Goal: Task Accomplishment & Management: Manage account settings

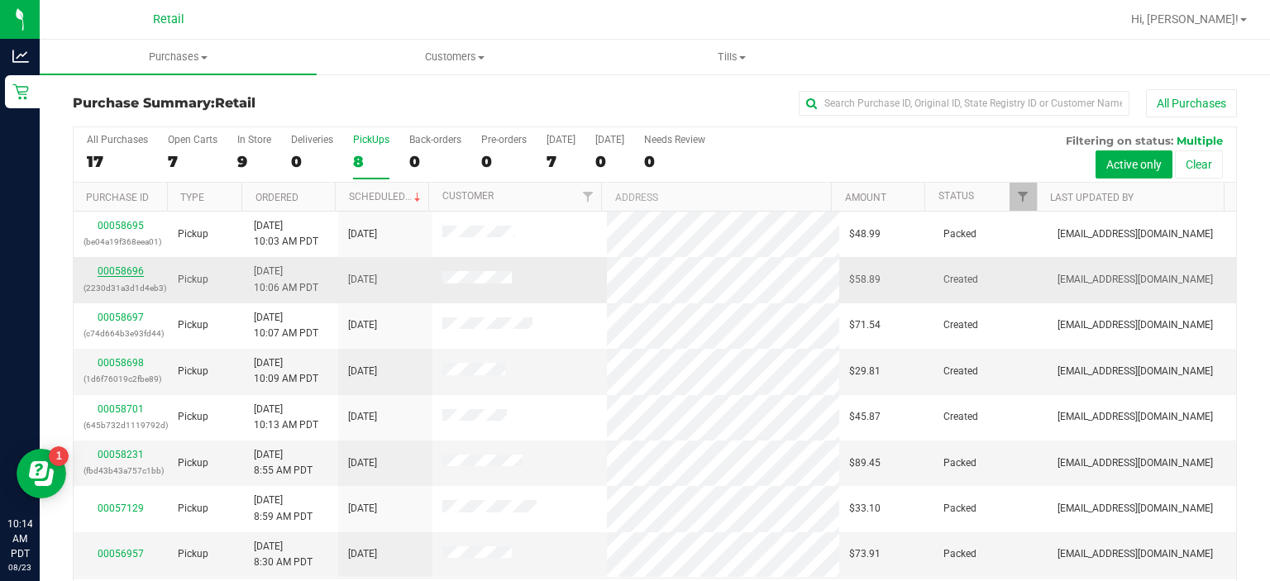
click at [125, 265] on link "00058696" at bounding box center [121, 271] width 46 height 12
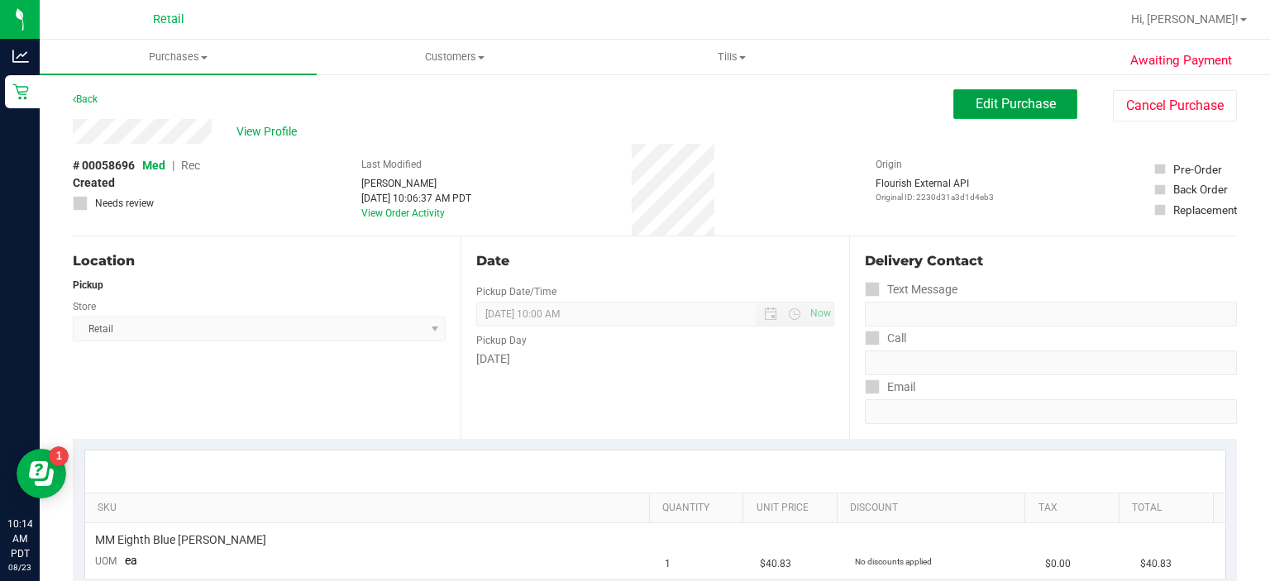
click at [986, 96] on span "Edit Purchase" at bounding box center [1016, 104] width 80 height 16
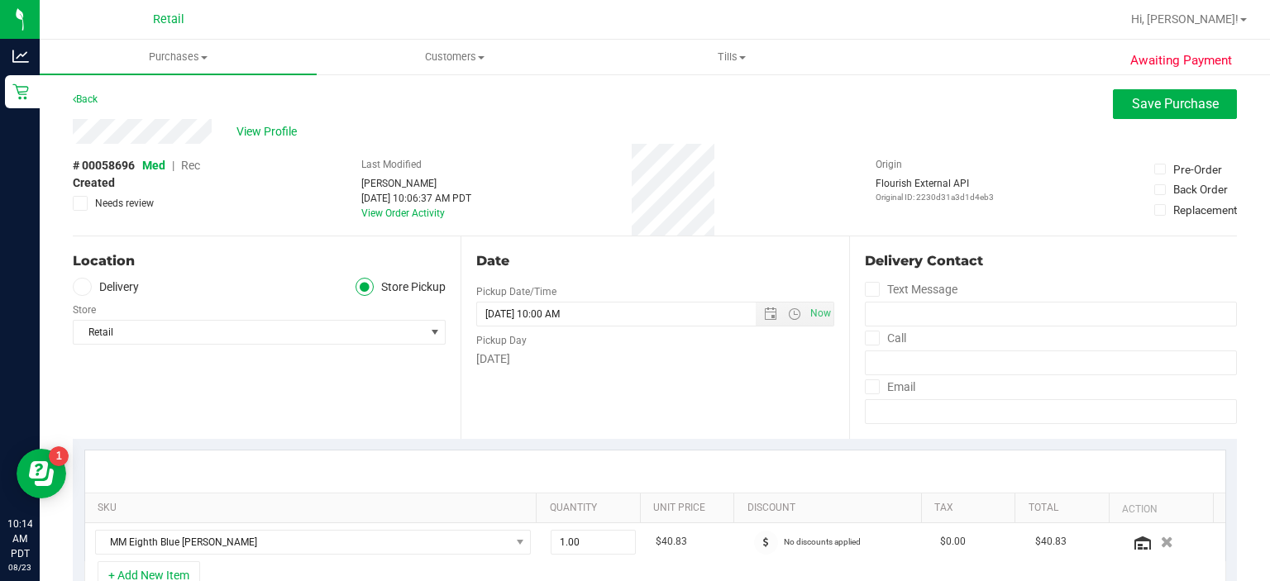
click at [194, 165] on span "Rec" at bounding box center [190, 165] width 19 height 13
click at [1134, 110] on span "Save Purchase" at bounding box center [1175, 104] width 87 height 16
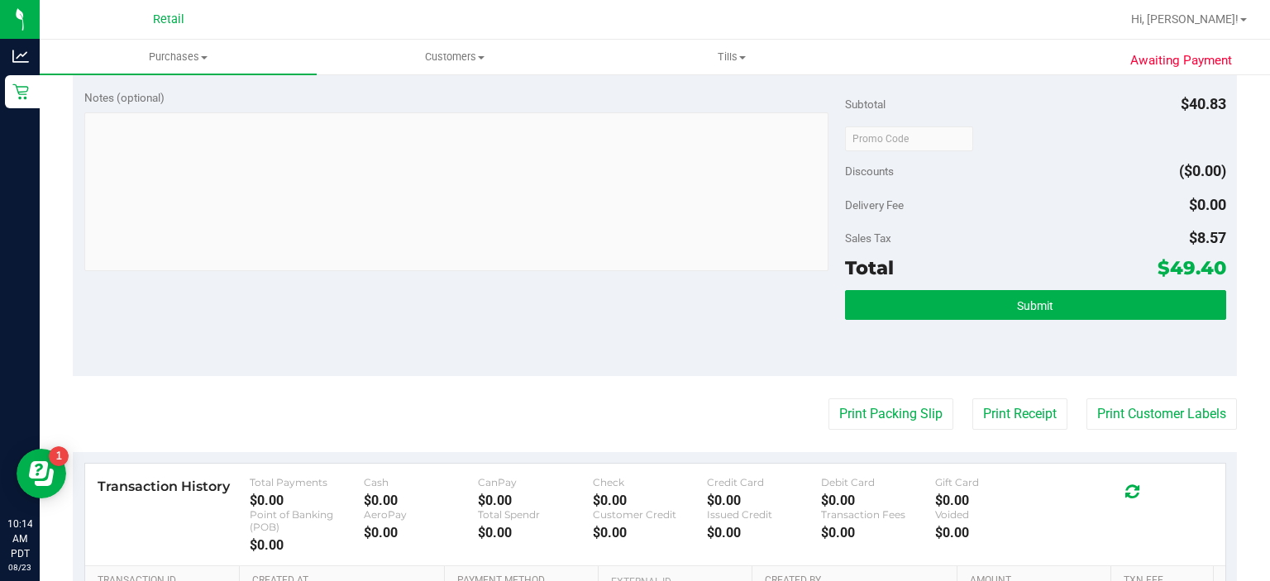
scroll to position [514, 0]
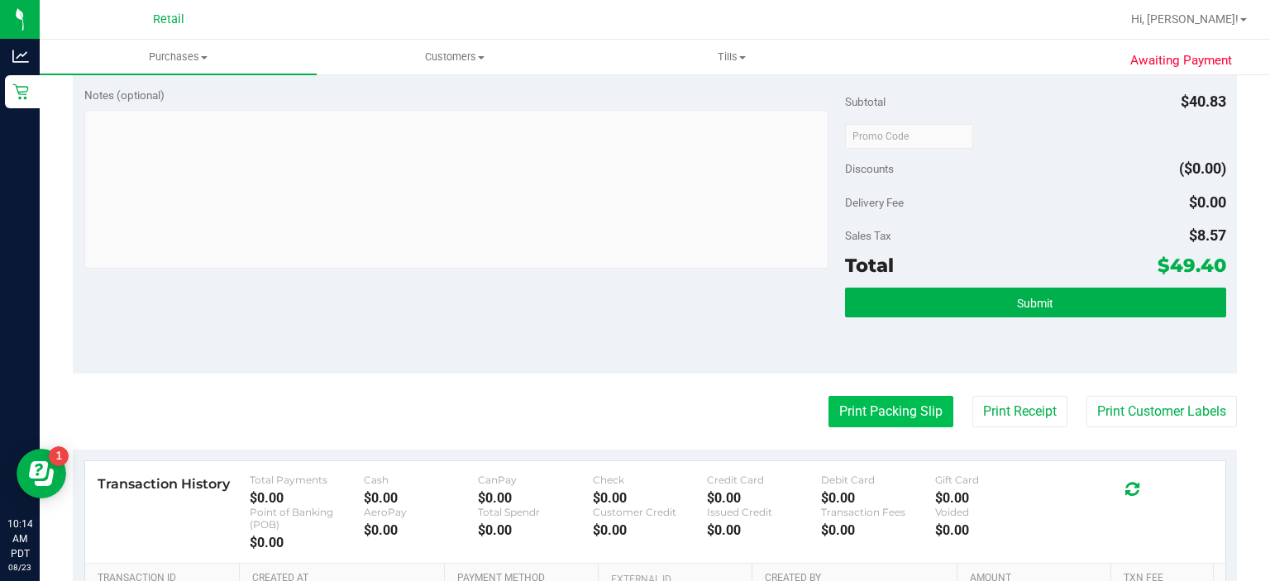
click at [876, 416] on button "Print Packing Slip" at bounding box center [890, 411] width 125 height 31
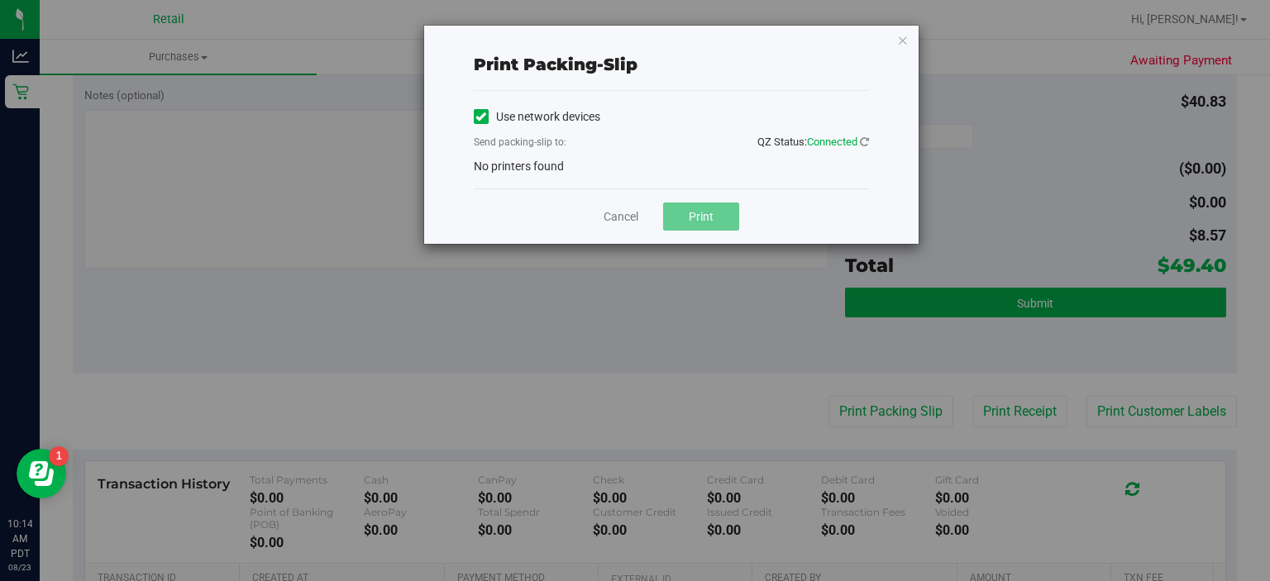
click at [480, 117] on icon at bounding box center [480, 117] width 11 height 0
click at [0, 0] on input "Use network devices" at bounding box center [0, 0] width 0 height 0
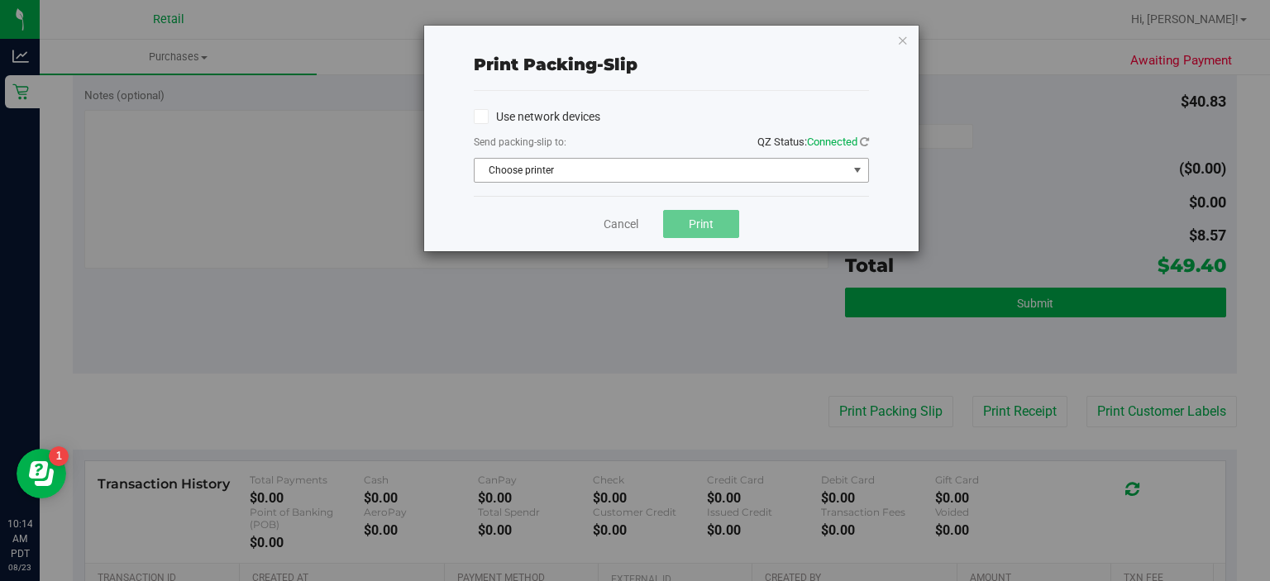
click at [857, 172] on span "select" at bounding box center [857, 170] width 13 height 13
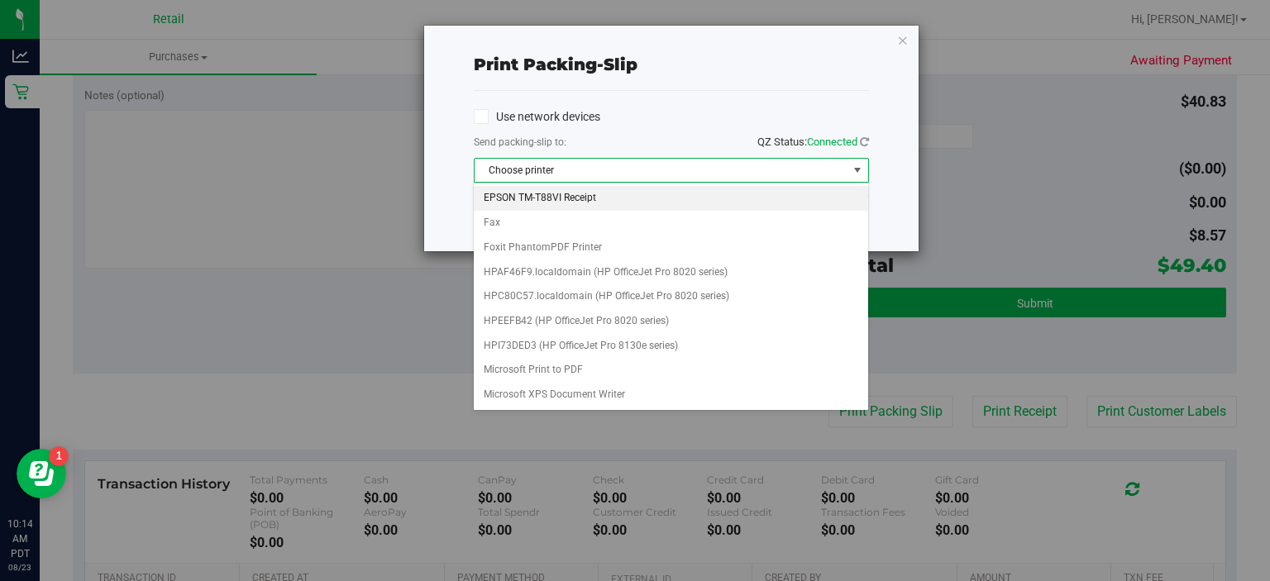
click at [549, 198] on li "EPSON TM-T88VI Receipt" at bounding box center [671, 198] width 394 height 25
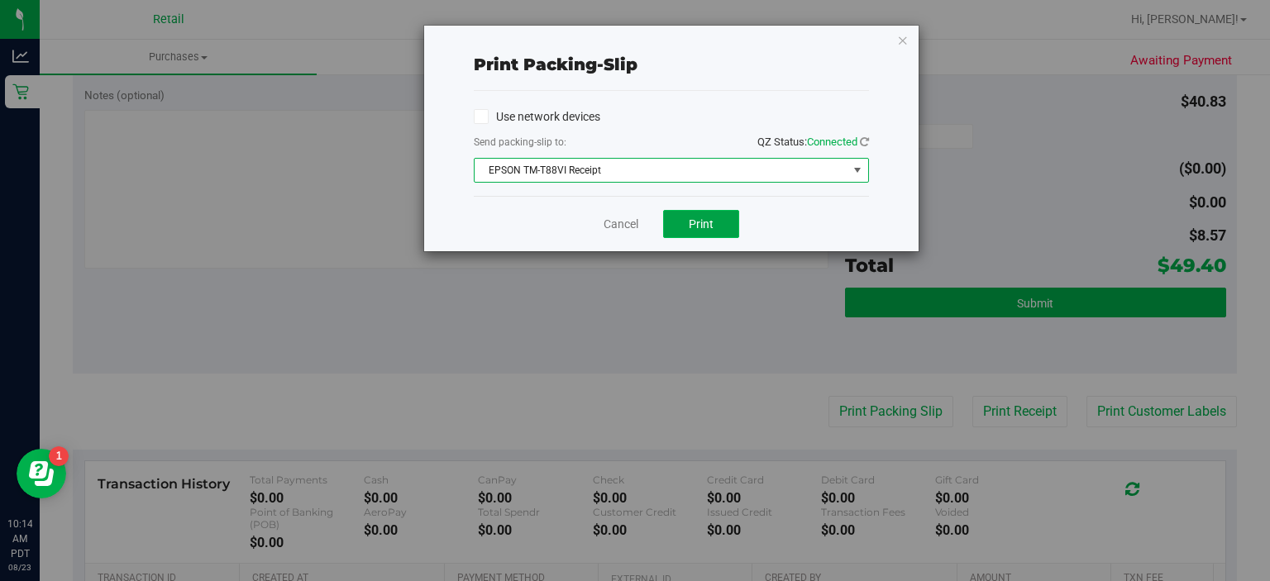
click at [702, 225] on span "Print" at bounding box center [701, 223] width 25 height 13
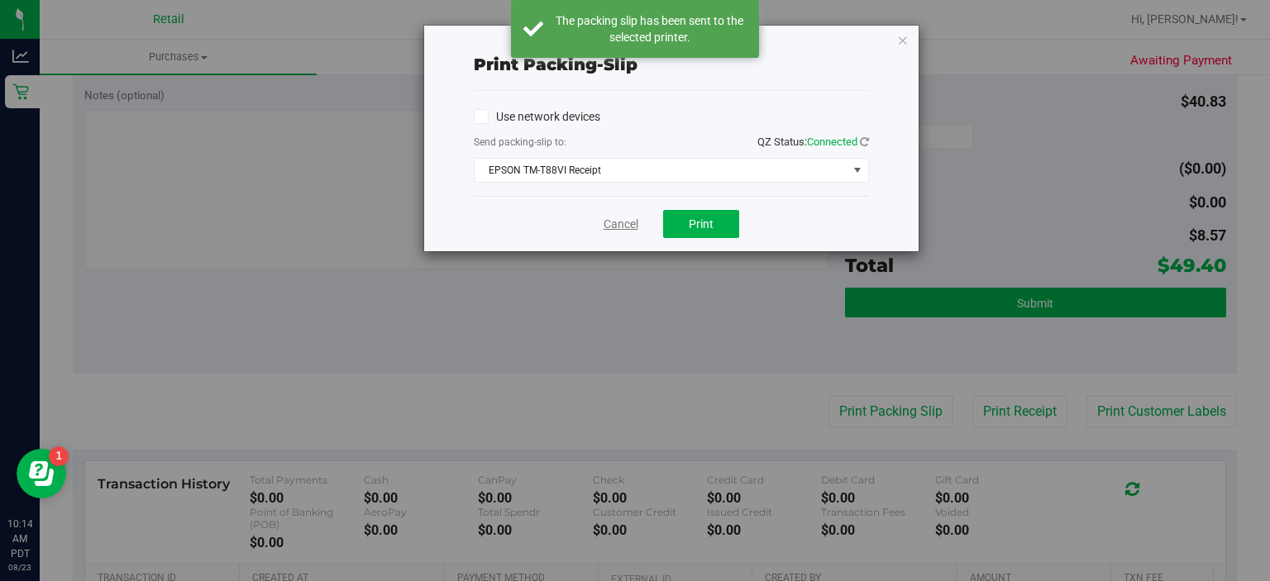
click at [605, 224] on link "Cancel" at bounding box center [621, 224] width 35 height 17
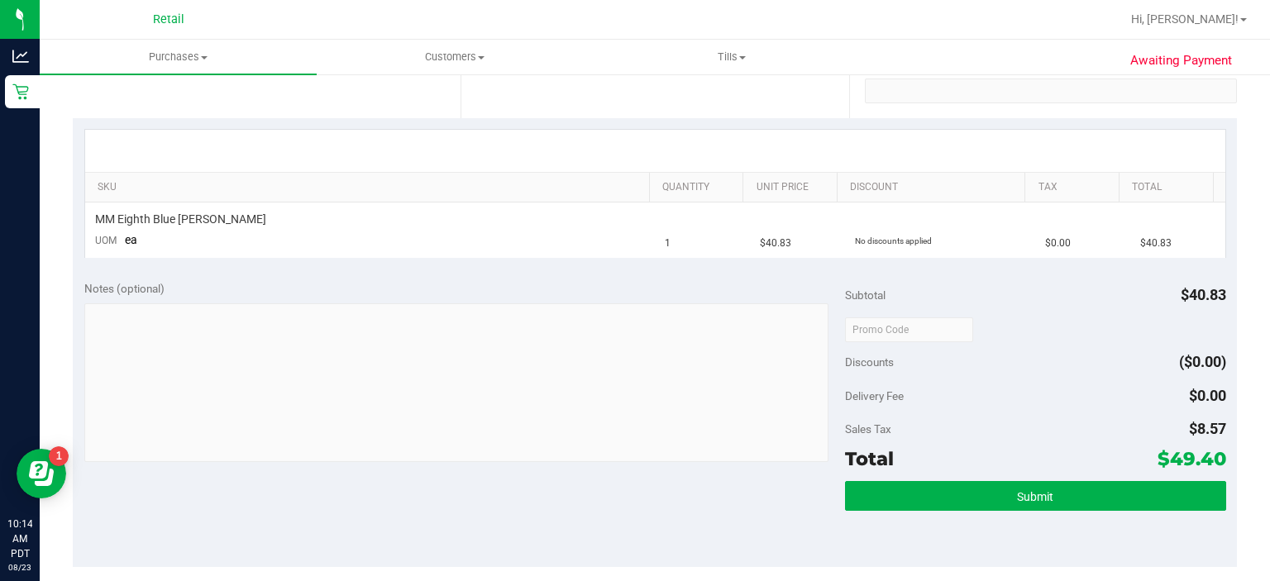
scroll to position [314, 0]
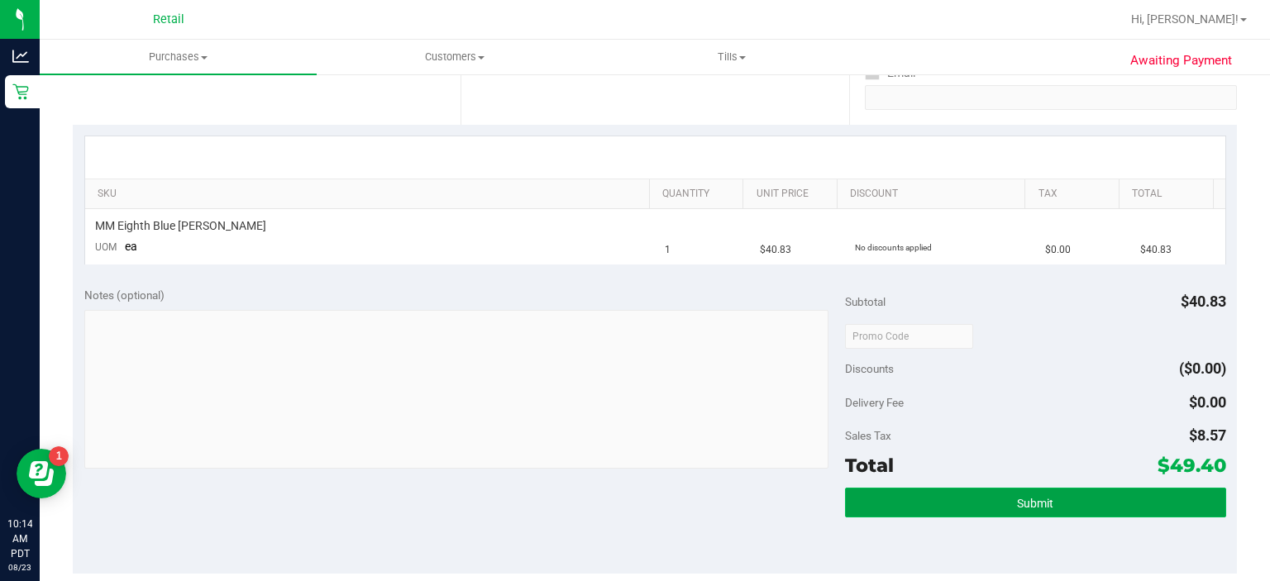
click at [1029, 497] on span "Submit" at bounding box center [1035, 503] width 36 height 13
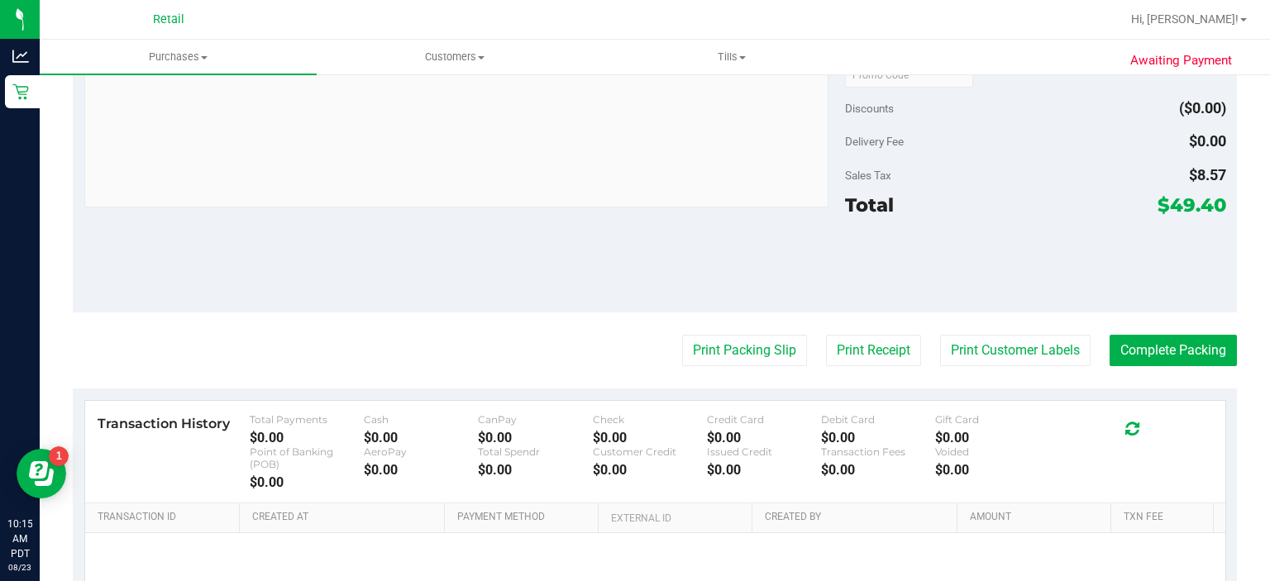
scroll to position [620, 0]
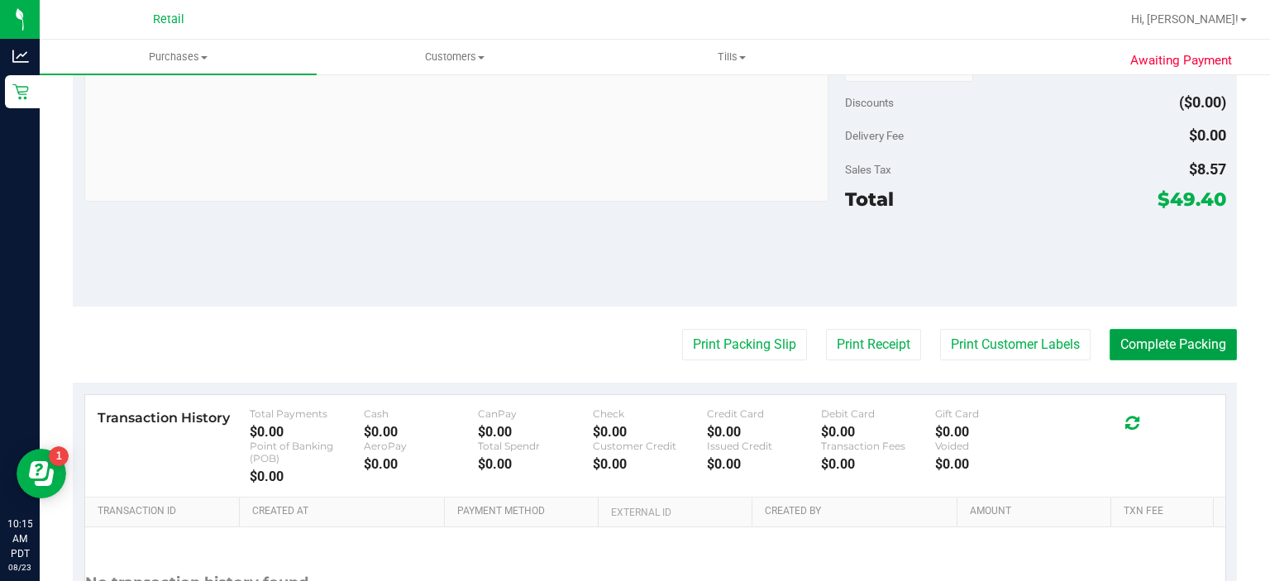
click at [1165, 344] on button "Complete Packing" at bounding box center [1173, 344] width 127 height 31
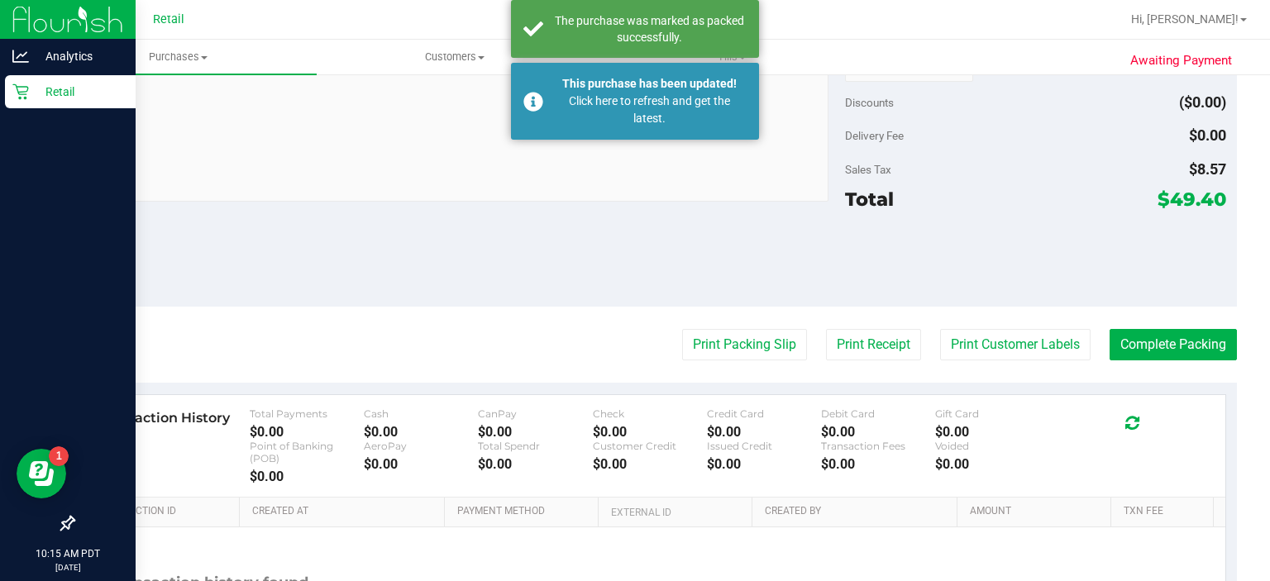
click at [23, 89] on icon at bounding box center [20, 92] width 17 height 17
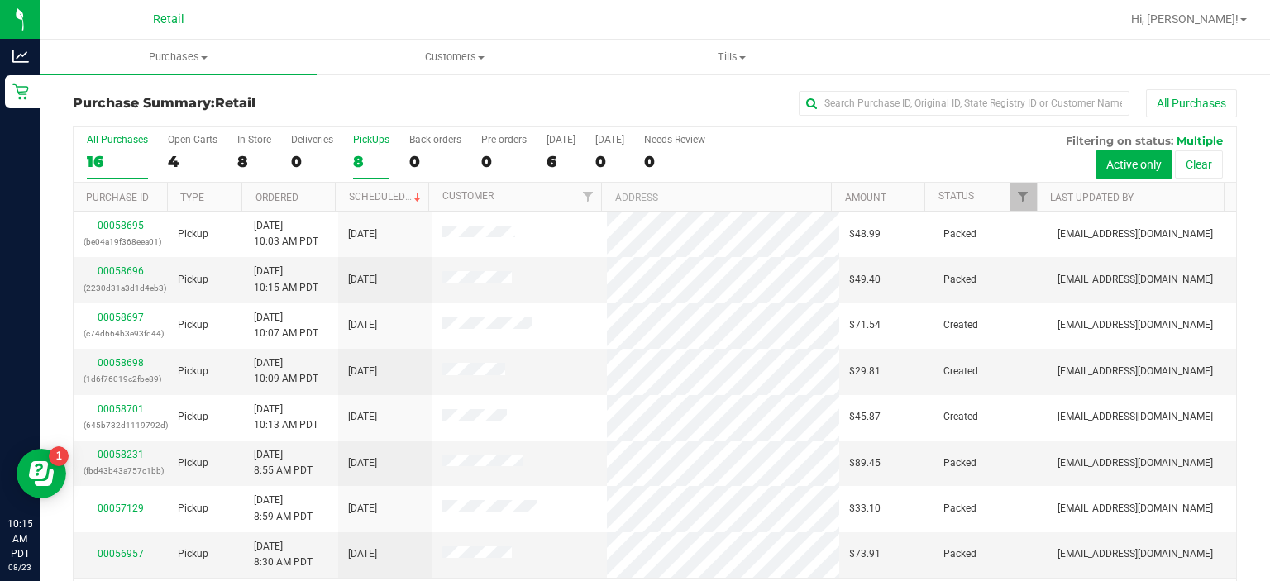
click at [377, 136] on div "PickUps" at bounding box center [371, 140] width 36 height 12
click at [0, 0] on input "PickUps 8" at bounding box center [0, 0] width 0 height 0
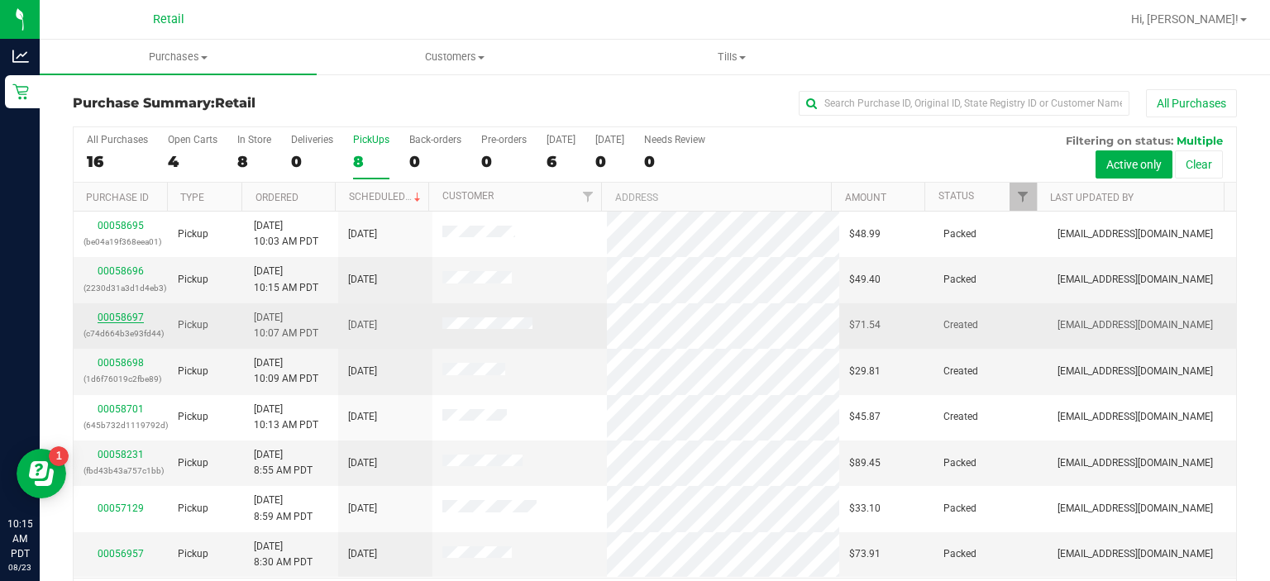
click at [125, 316] on link "00058697" at bounding box center [121, 318] width 46 height 12
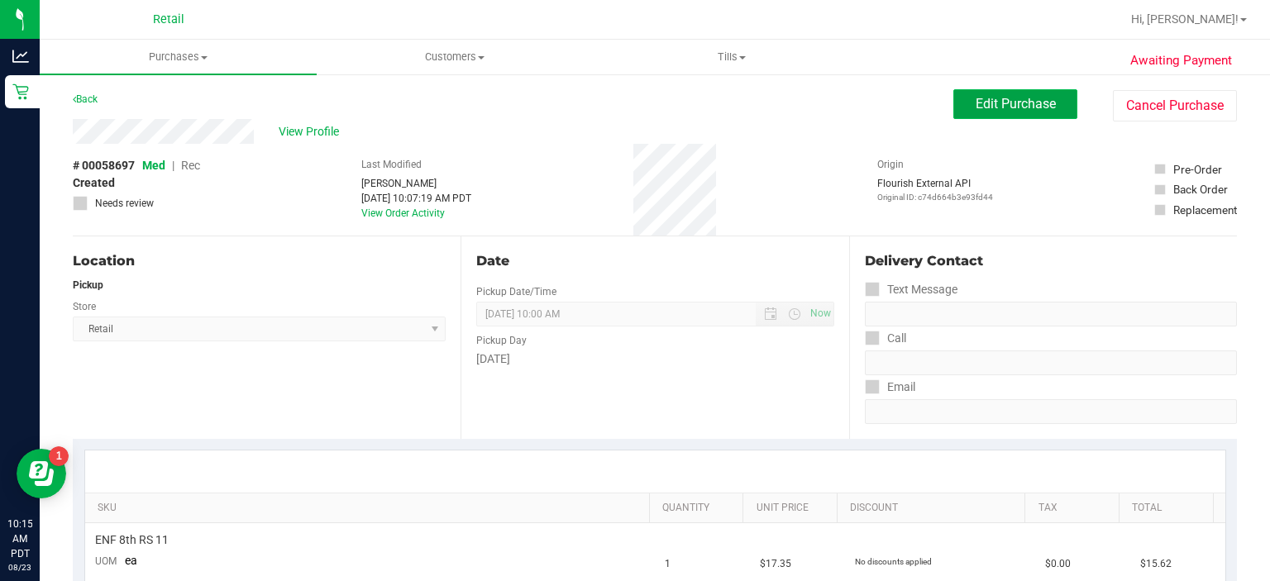
click at [1006, 99] on span "Edit Purchase" at bounding box center [1016, 104] width 80 height 16
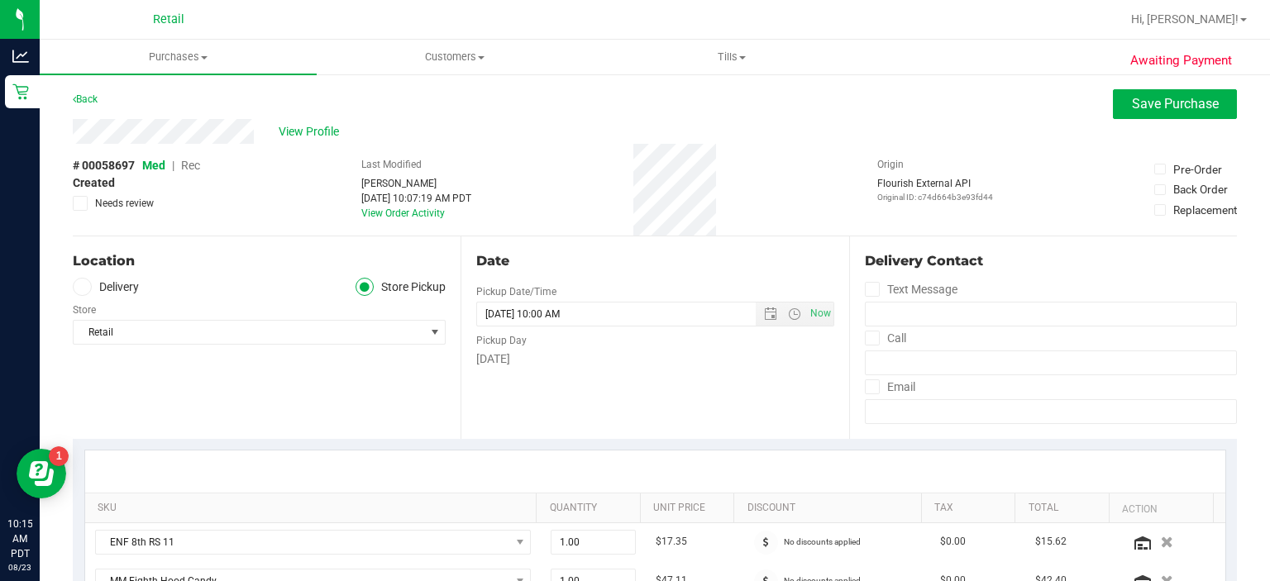
click at [181, 170] on span "Med | Rec" at bounding box center [171, 165] width 58 height 13
click at [193, 172] on span "Rec" at bounding box center [190, 165] width 19 height 13
click at [1171, 106] on span "Save Purchase" at bounding box center [1175, 104] width 87 height 16
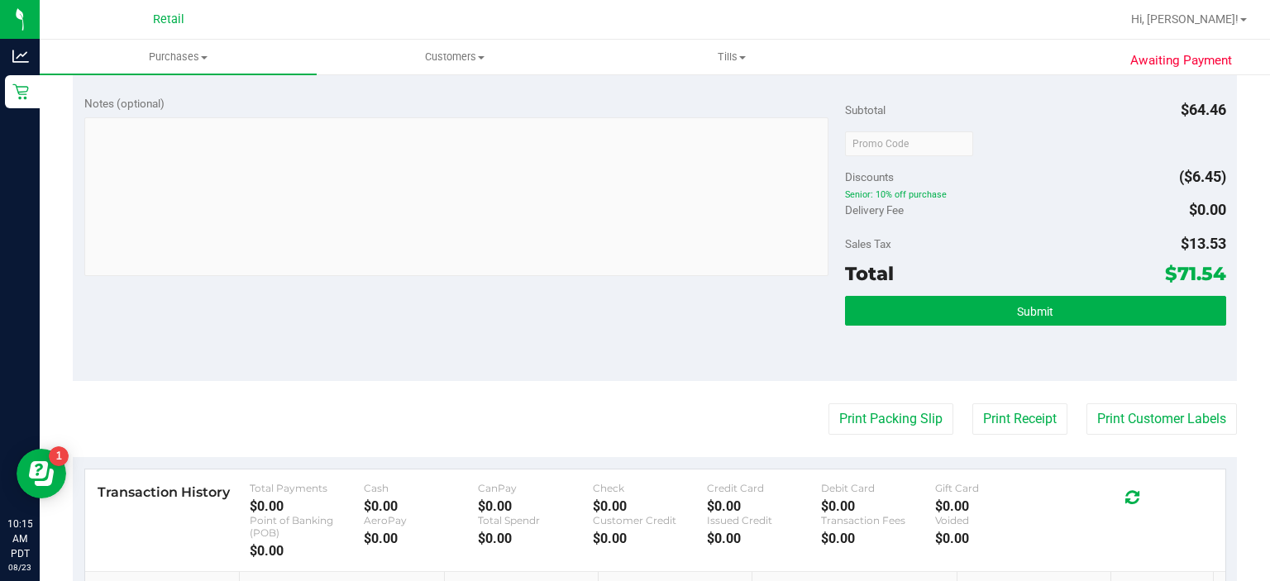
scroll to position [570, 0]
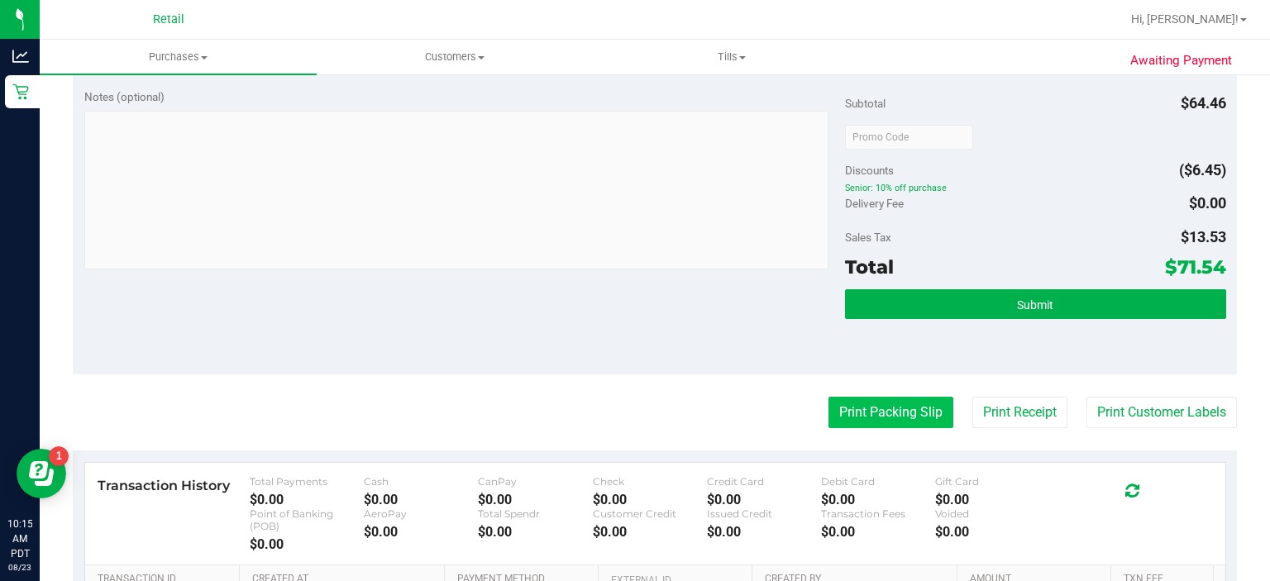
click at [870, 416] on button "Print Packing Slip" at bounding box center [890, 412] width 125 height 31
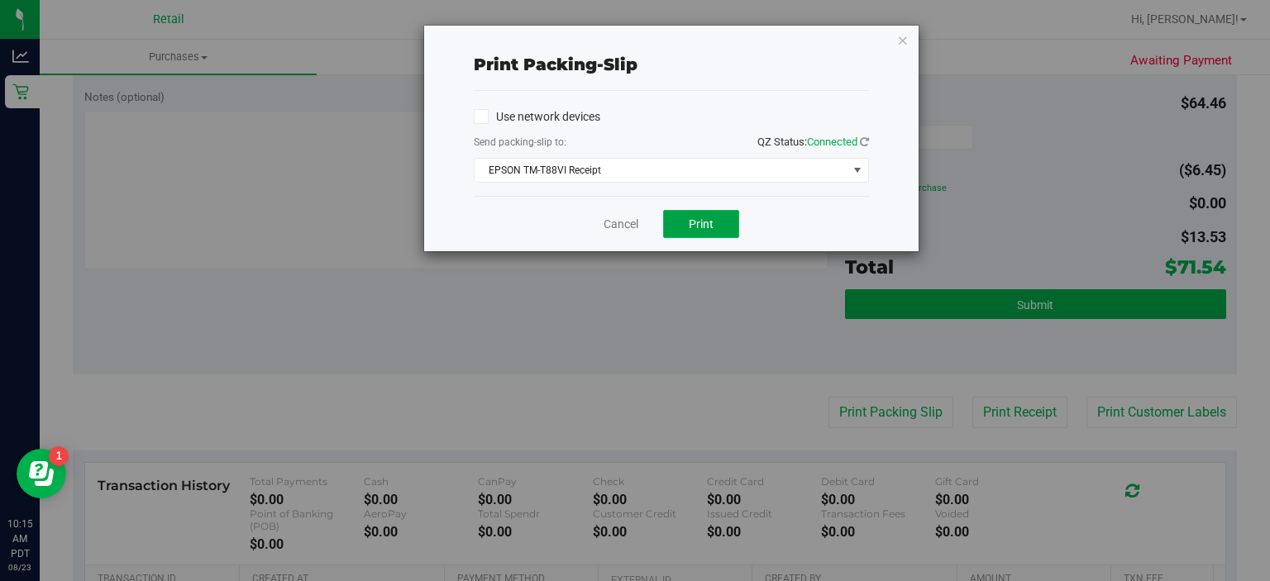
click at [714, 222] on button "Print" at bounding box center [701, 224] width 76 height 28
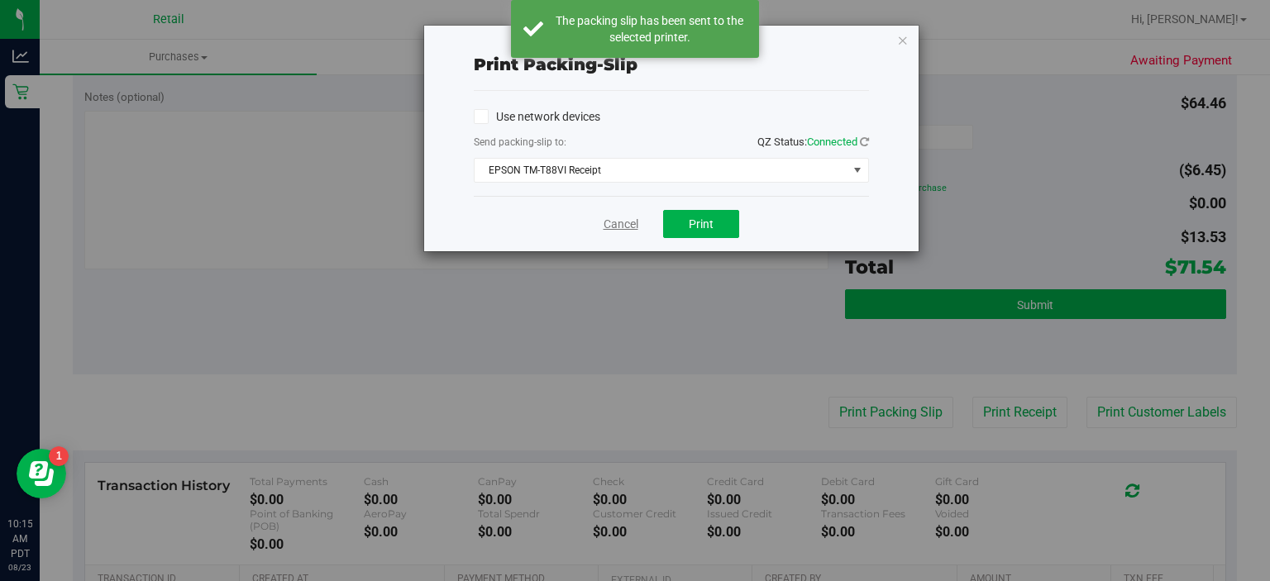
click at [614, 222] on link "Cancel" at bounding box center [621, 224] width 35 height 17
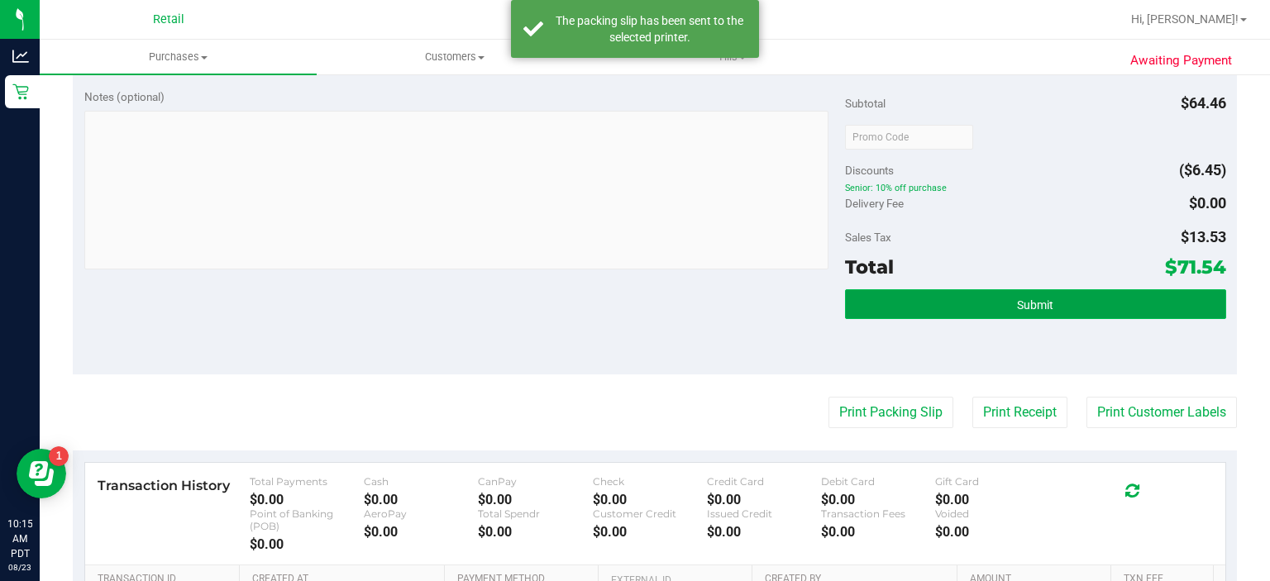
click at [1016, 315] on button "Submit" at bounding box center [1035, 304] width 380 height 30
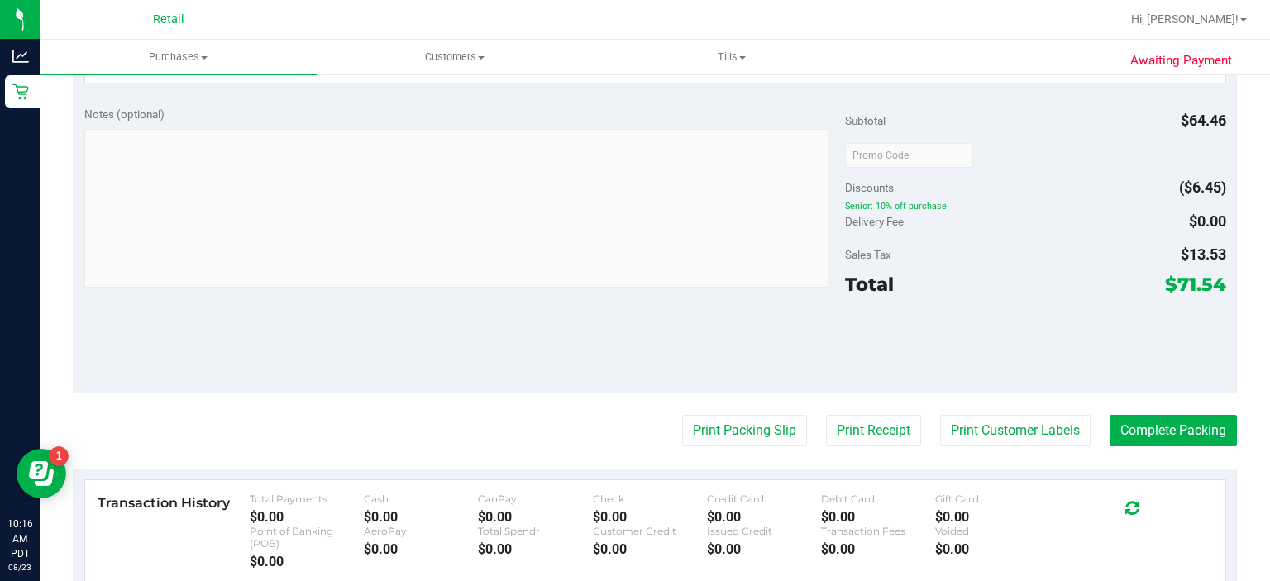
scroll to position [705, 0]
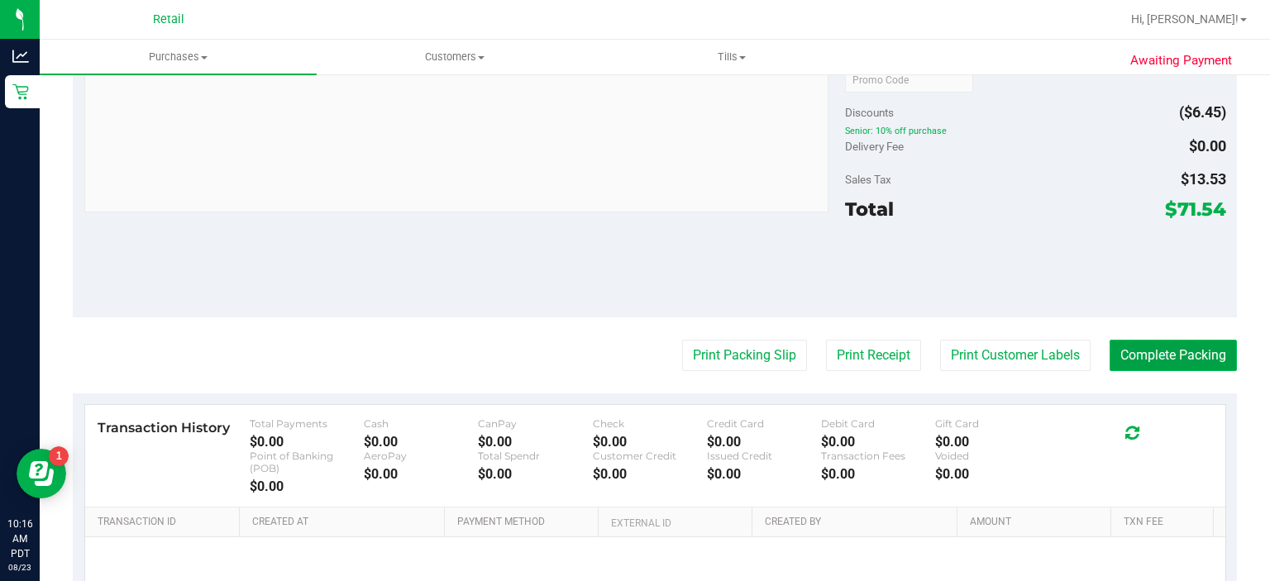
click at [1158, 356] on button "Complete Packing" at bounding box center [1173, 355] width 127 height 31
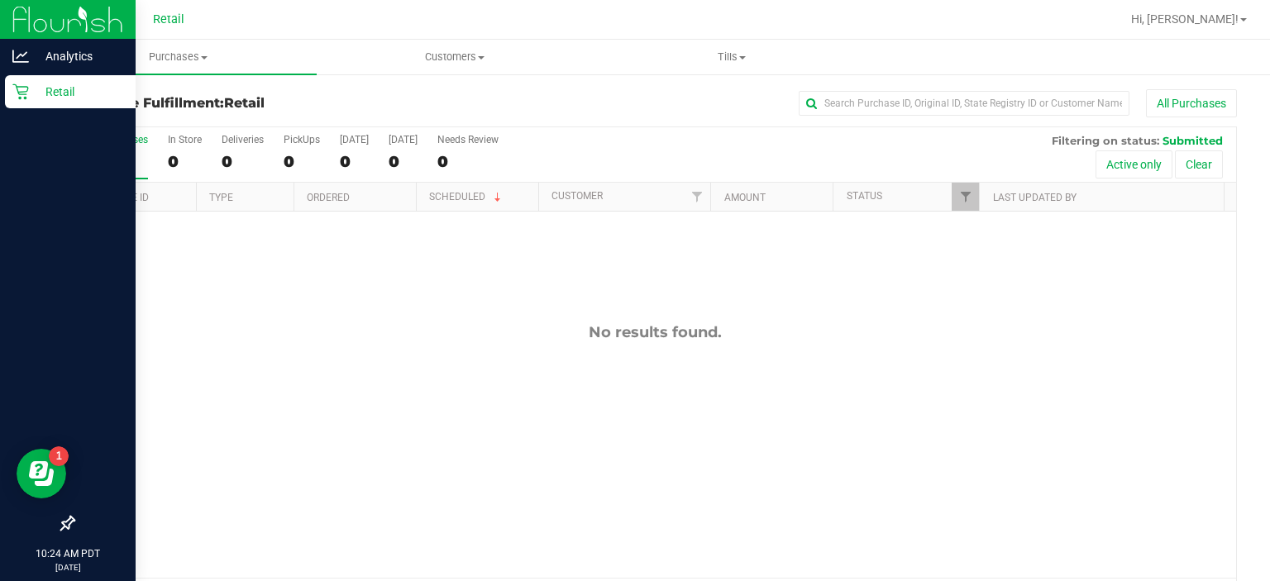
click at [24, 99] on icon at bounding box center [20, 92] width 17 height 17
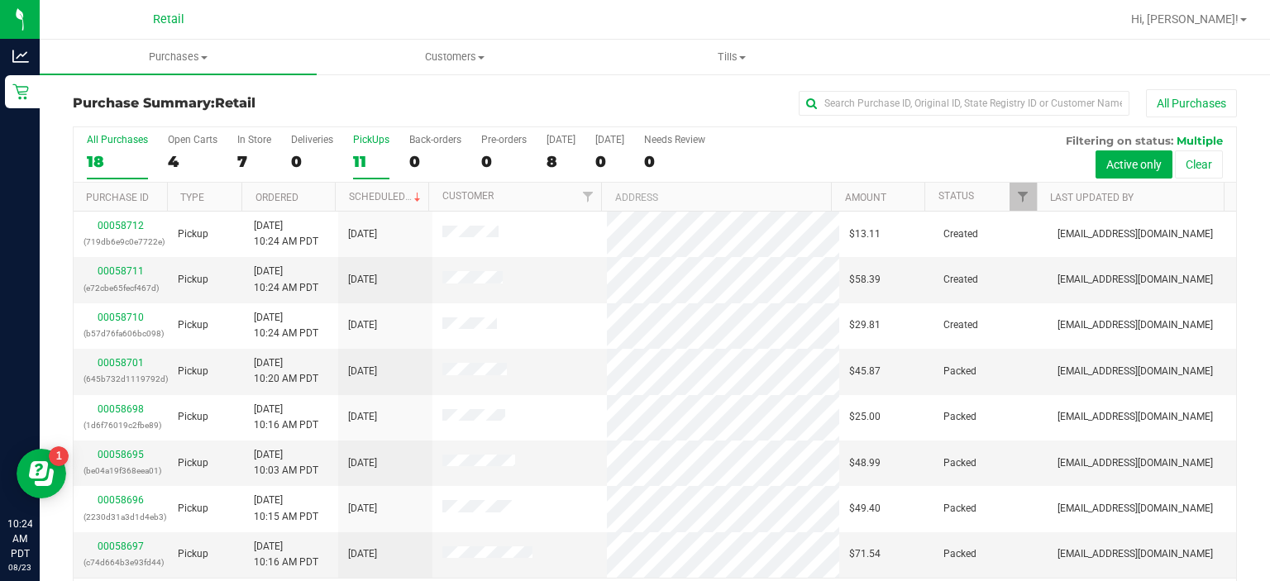
click at [378, 137] on div "PickUps" at bounding box center [371, 140] width 36 height 12
click at [0, 0] on input "PickUps 11" at bounding box center [0, 0] width 0 height 0
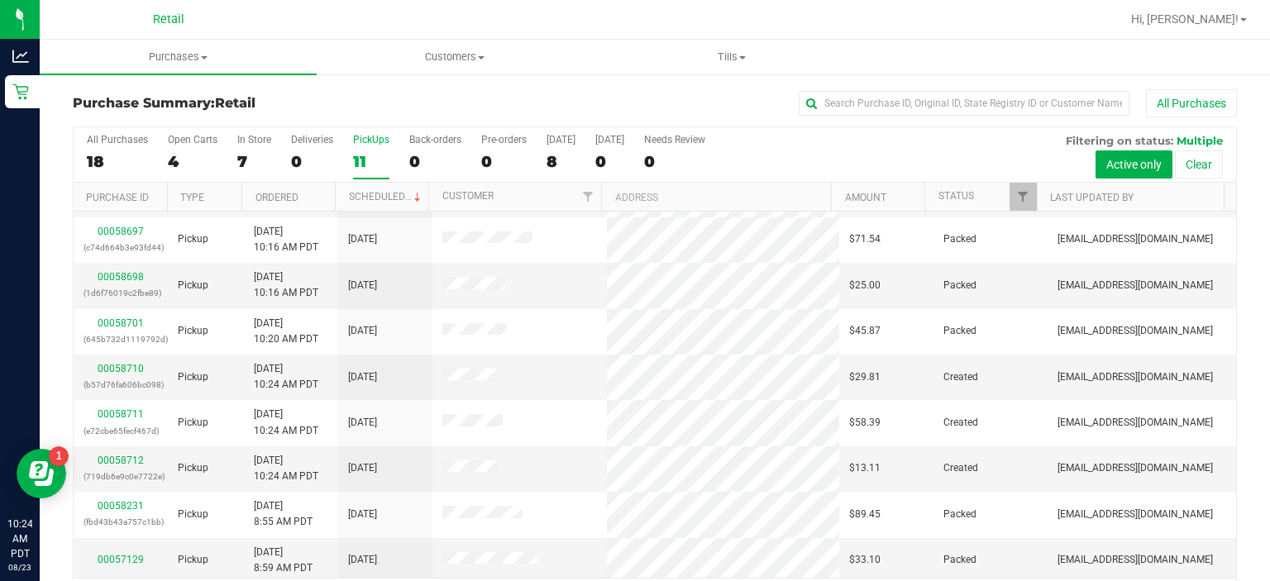
scroll to position [89, 0]
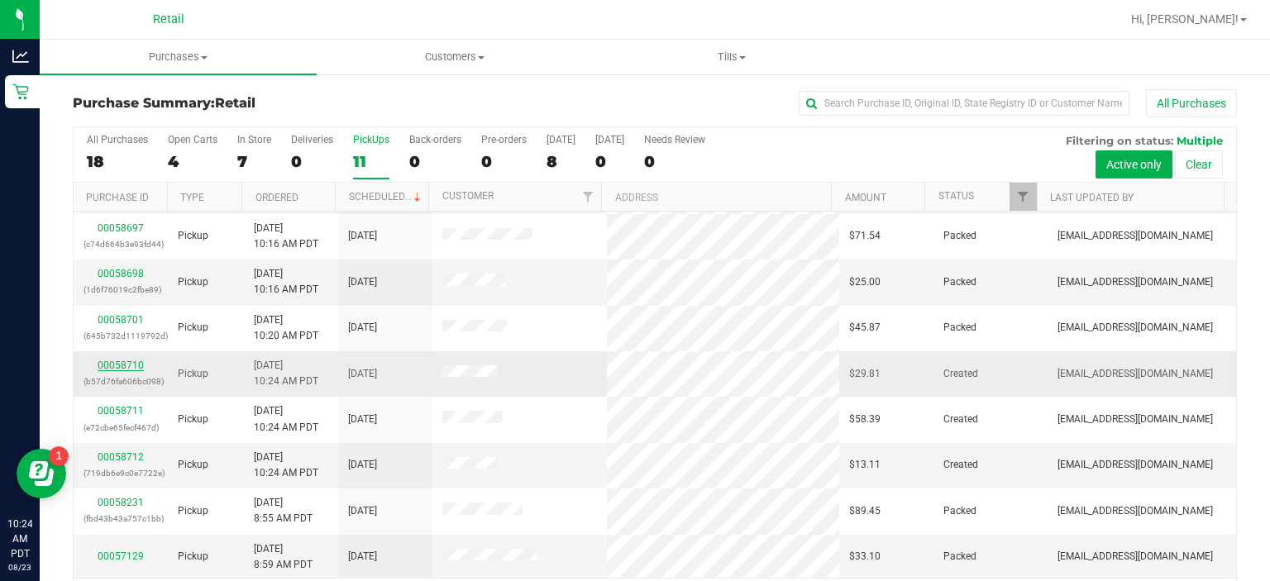
click at [122, 362] on link "00058710" at bounding box center [121, 366] width 46 height 12
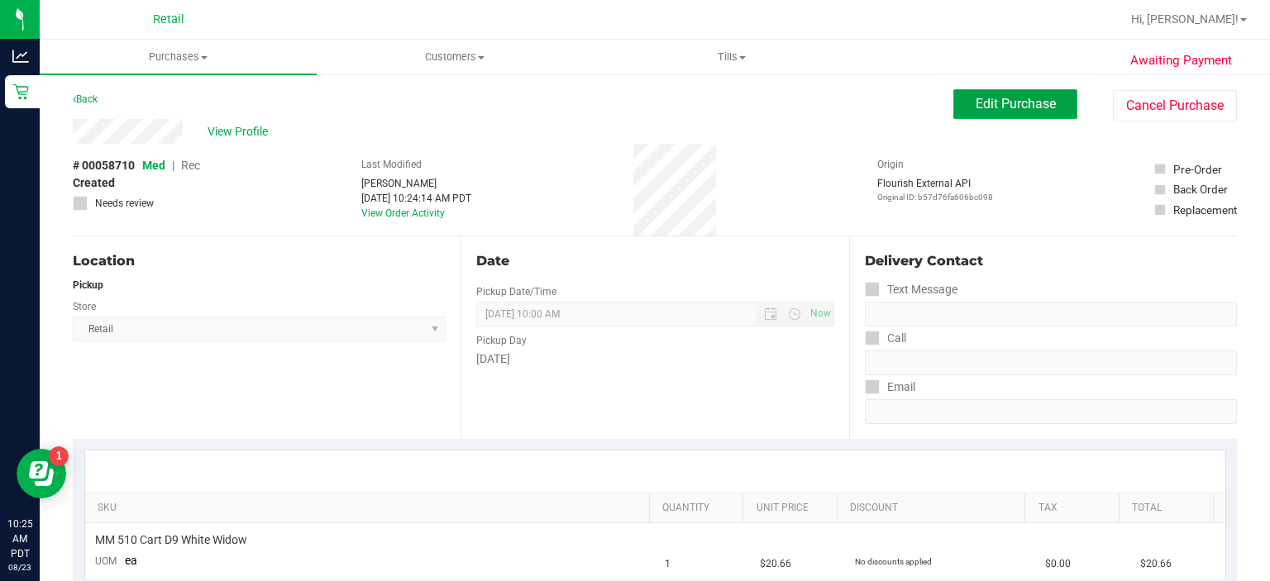
click at [993, 107] on span "Edit Purchase" at bounding box center [1016, 104] width 80 height 16
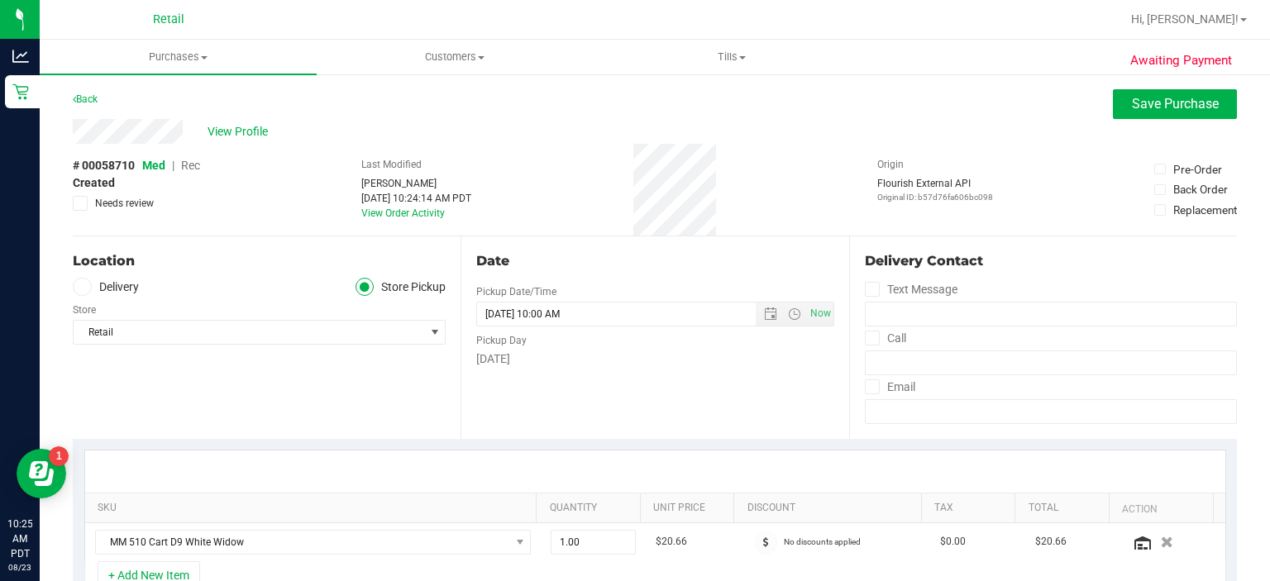
click at [185, 169] on span "Rec" at bounding box center [190, 165] width 19 height 13
click at [1163, 103] on span "Save Purchase" at bounding box center [1175, 104] width 87 height 16
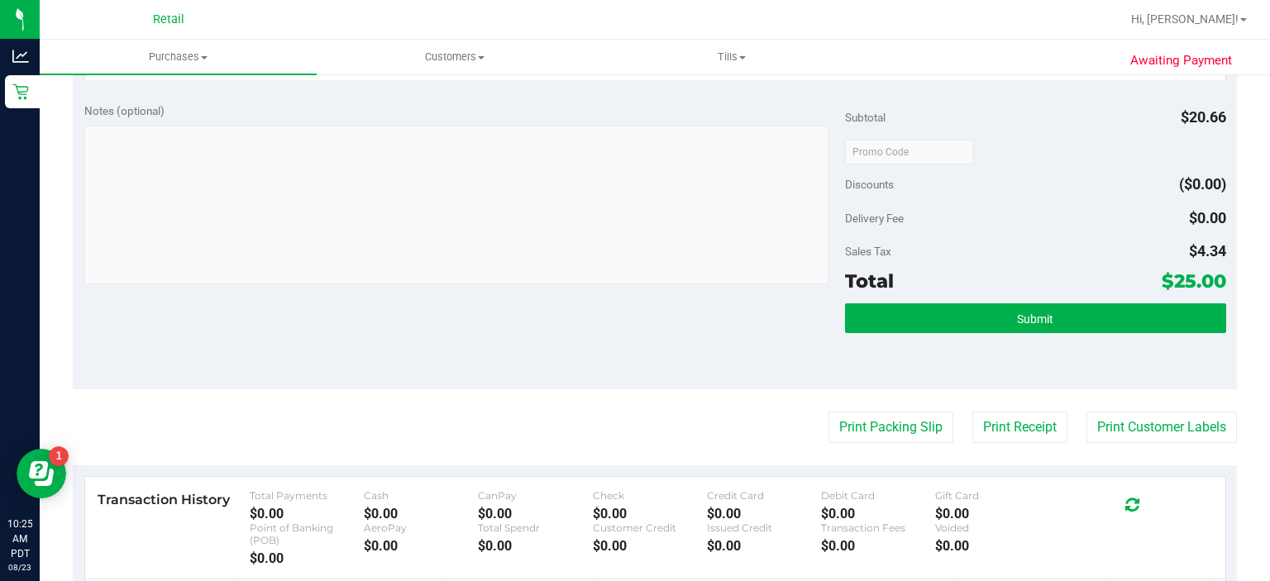
scroll to position [499, 0]
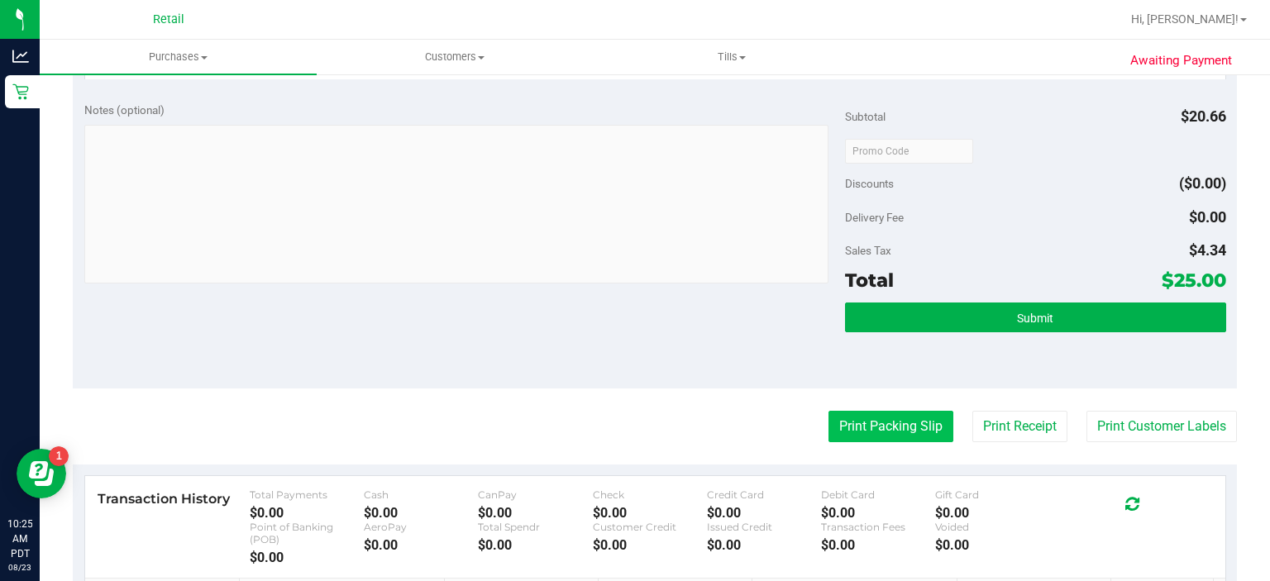
click at [880, 432] on button "Print Packing Slip" at bounding box center [890, 426] width 125 height 31
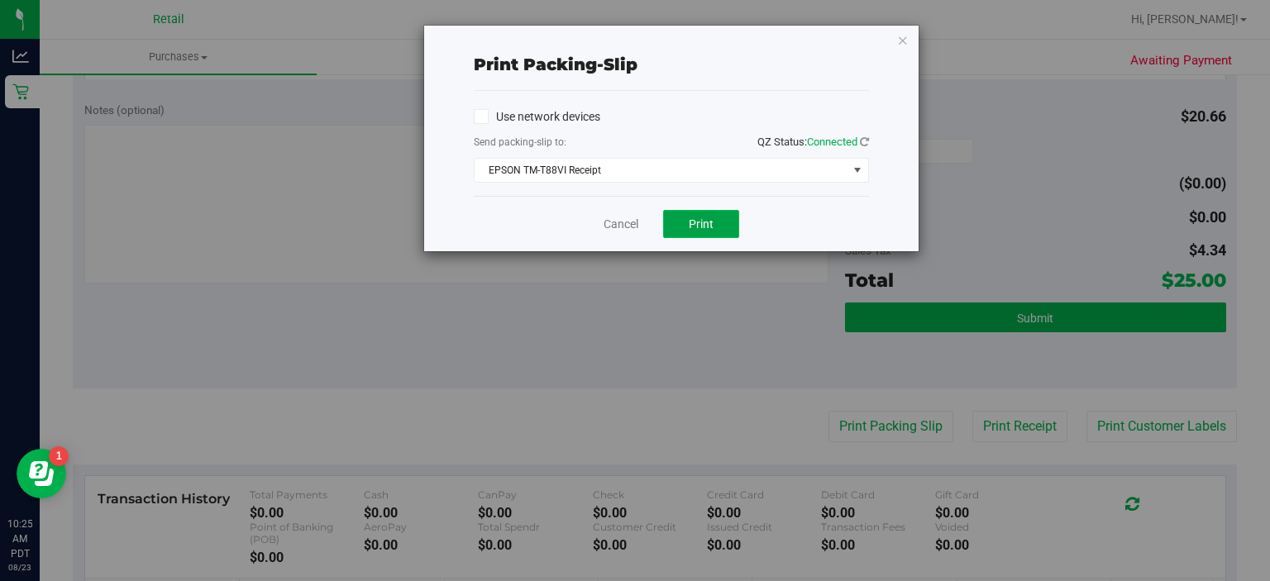
click at [704, 222] on span "Print" at bounding box center [701, 223] width 25 height 13
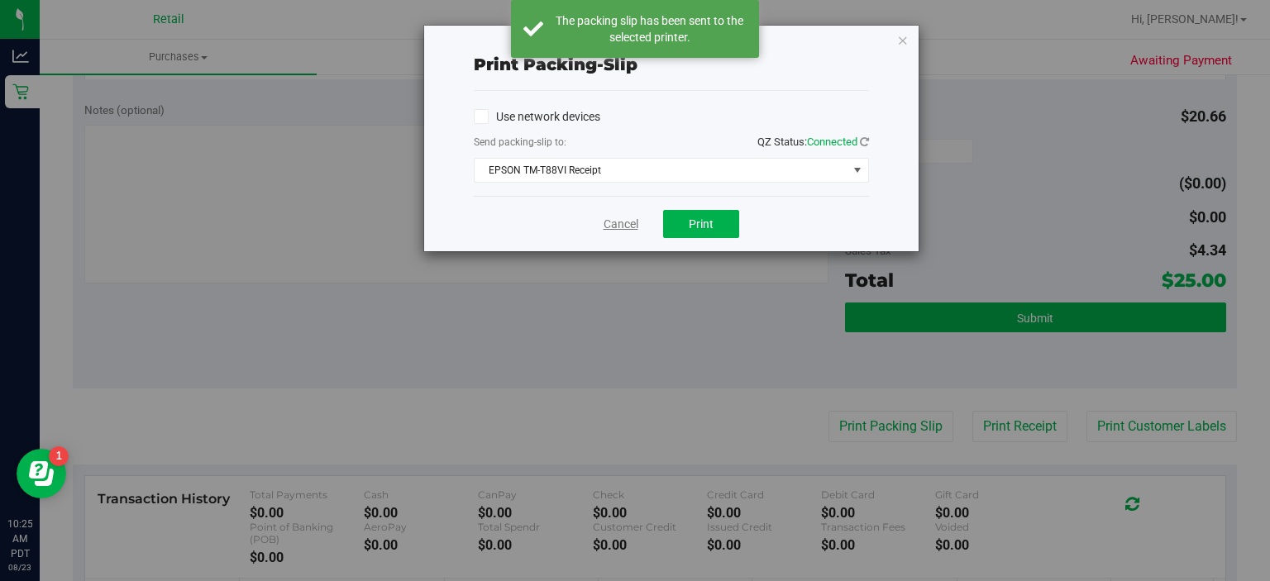
click at [622, 222] on link "Cancel" at bounding box center [621, 224] width 35 height 17
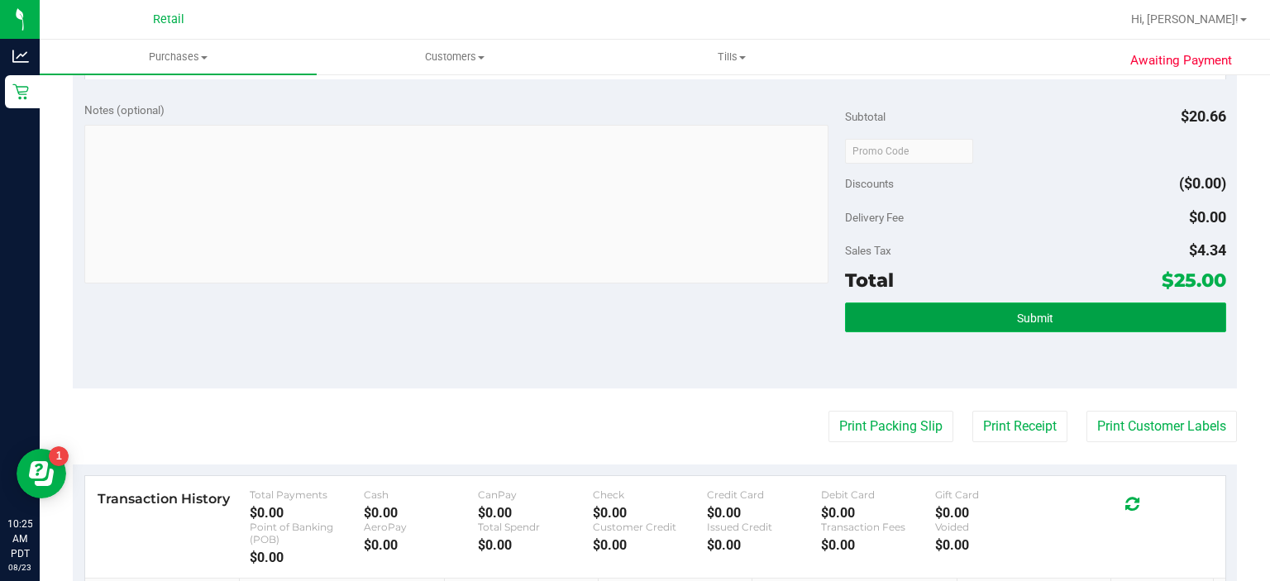
click at [1038, 318] on span "Submit" at bounding box center [1035, 318] width 36 height 13
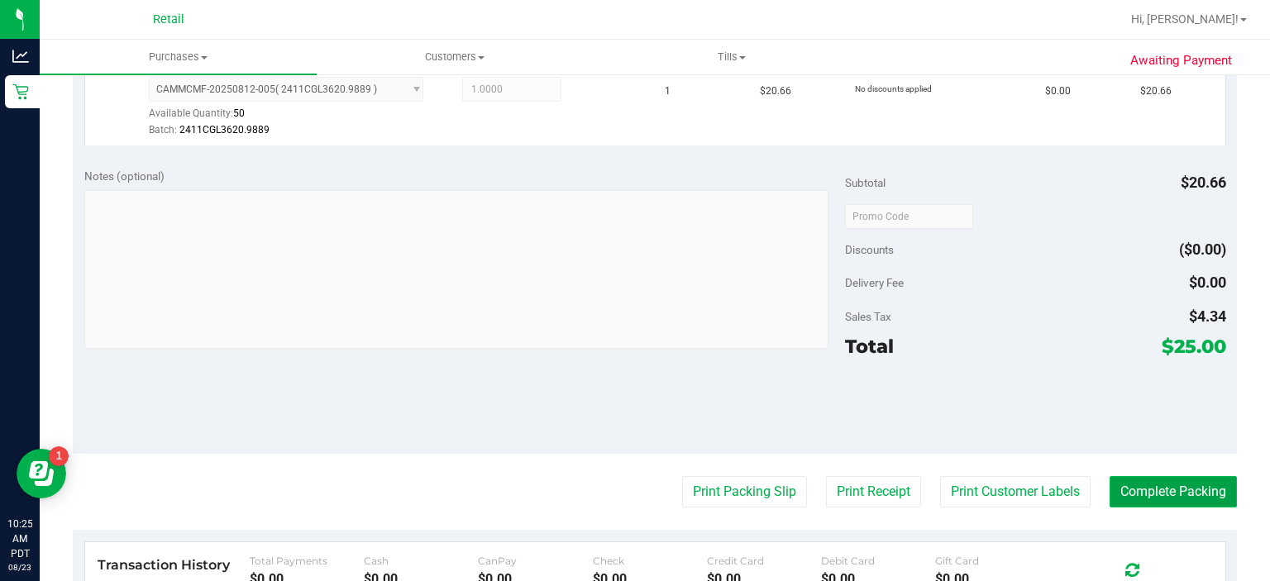
click at [1182, 476] on button "Complete Packing" at bounding box center [1173, 491] width 127 height 31
